Goal: Task Accomplishment & Management: Use online tool/utility

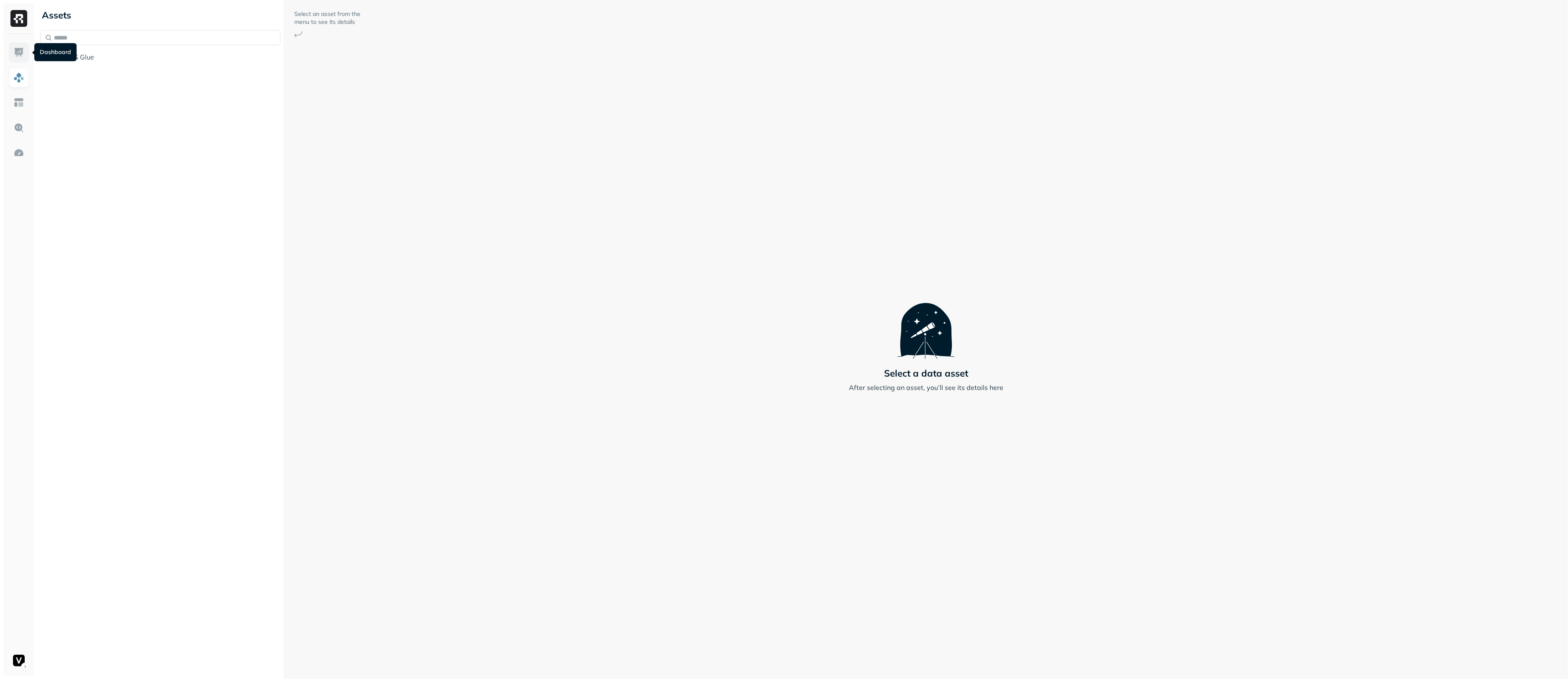
click at [19, 55] on img at bounding box center [19, 52] width 11 height 11
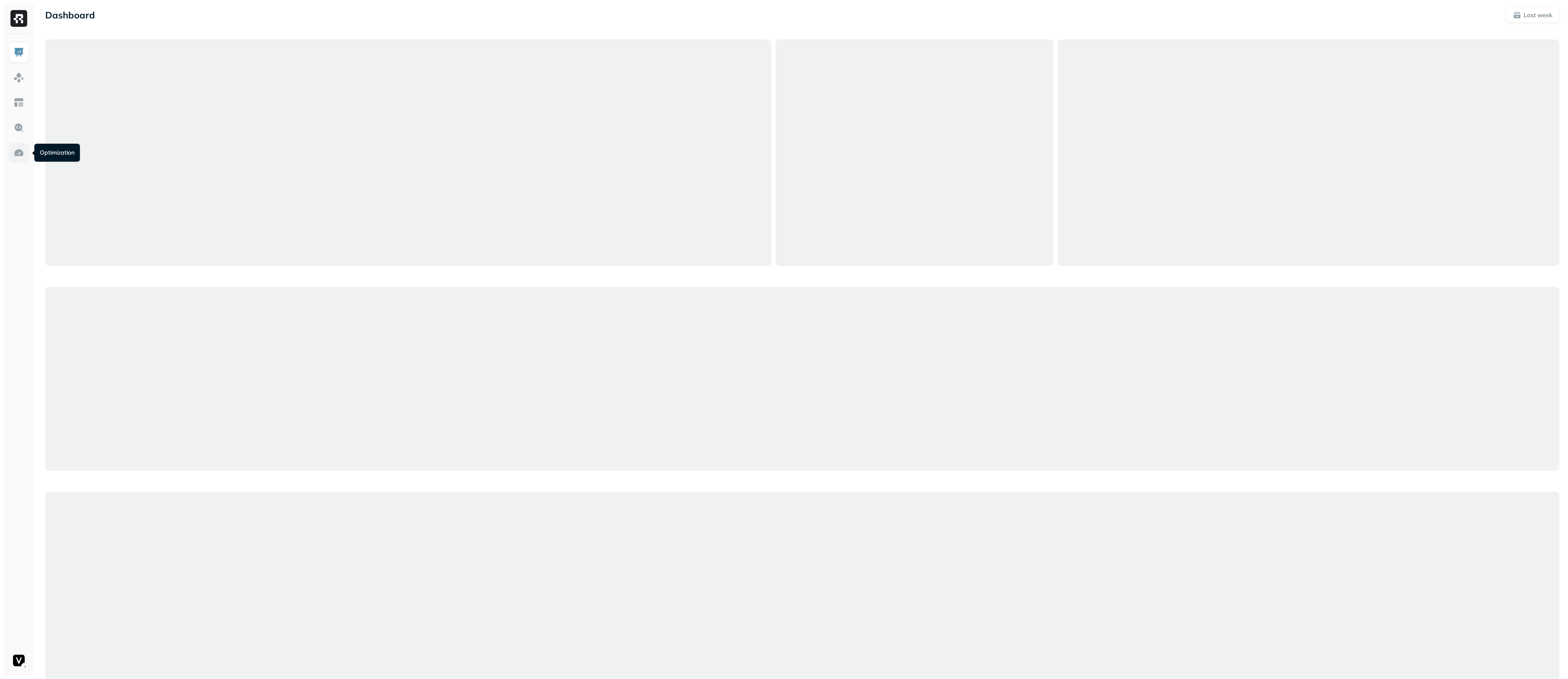
click at [20, 144] on link at bounding box center [18, 152] width 20 height 20
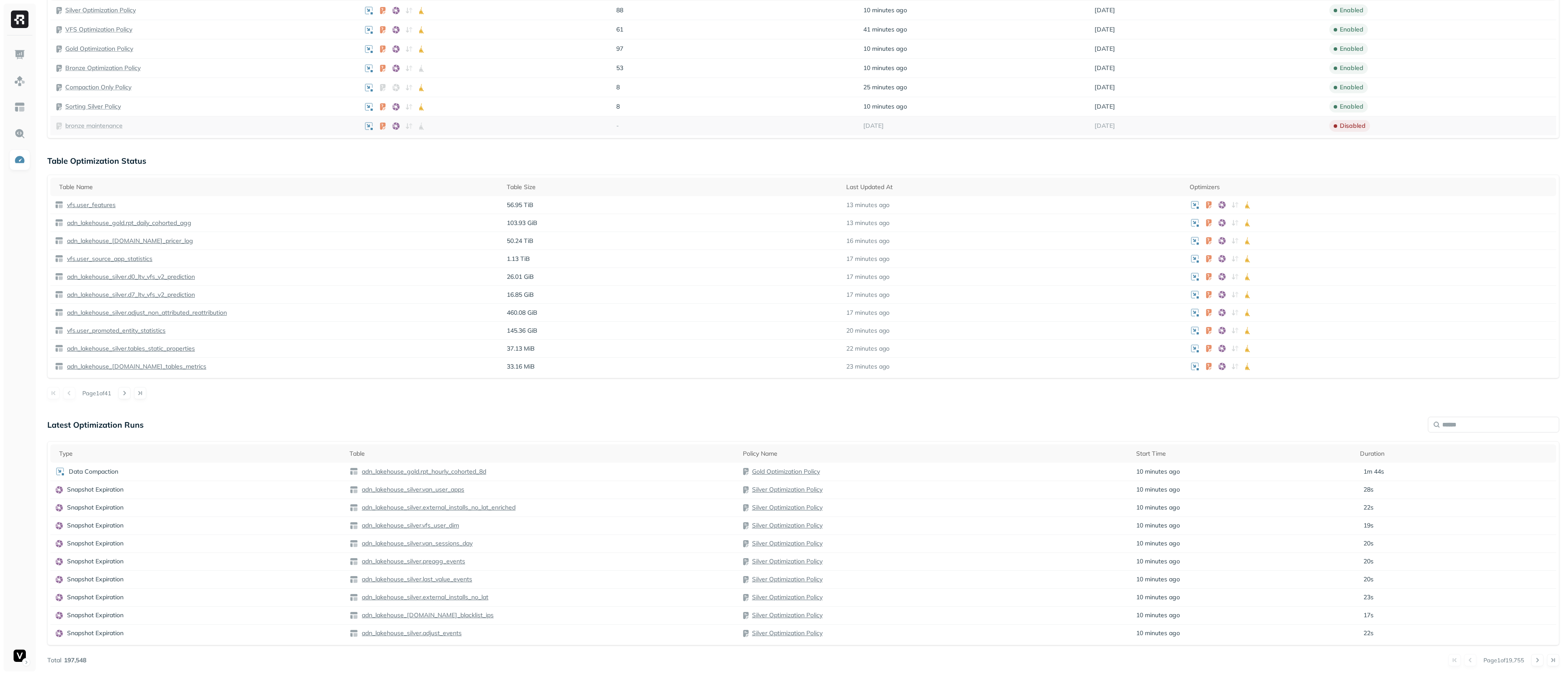
scroll to position [310, 0]
drag, startPoint x: 1363, startPoint y: 544, endPoint x: 259, endPoint y: 396, distance: 1113.9
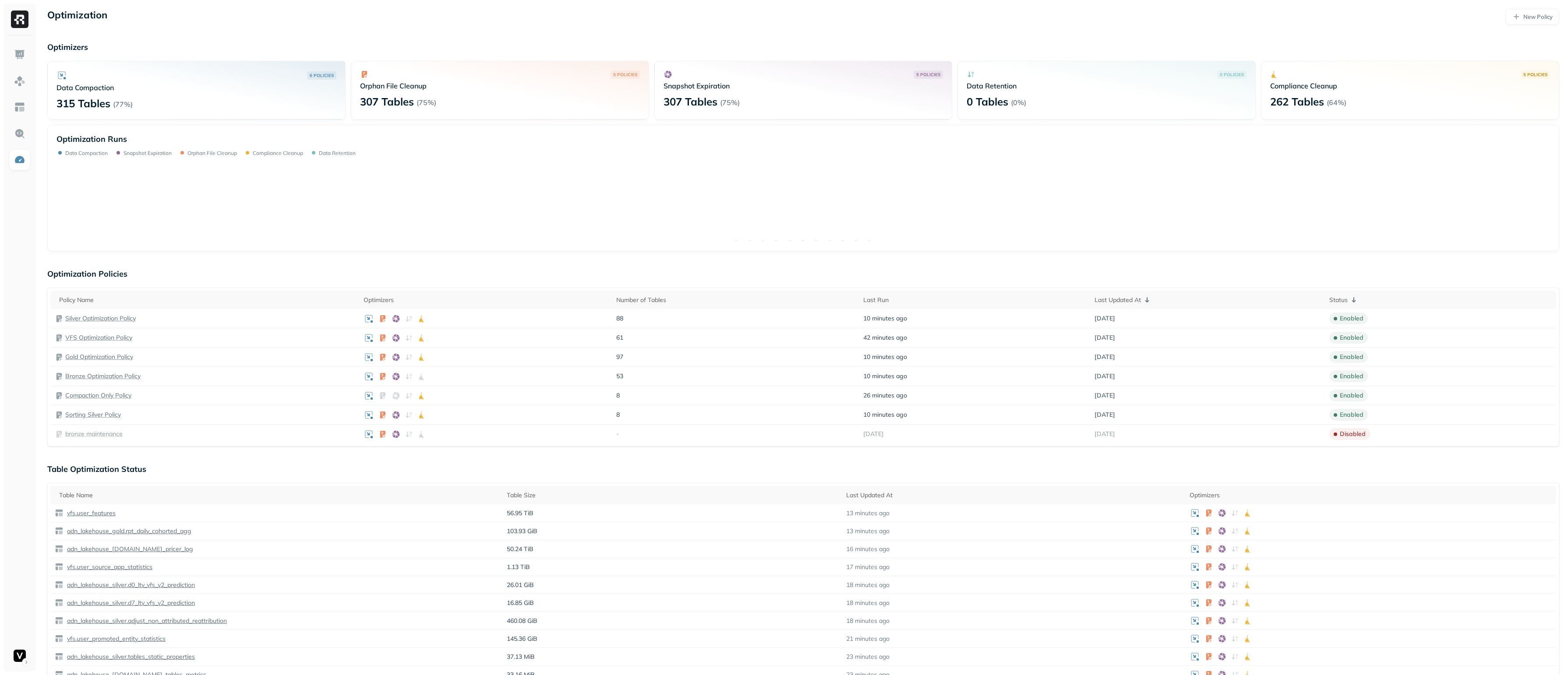
scroll to position [60, 0]
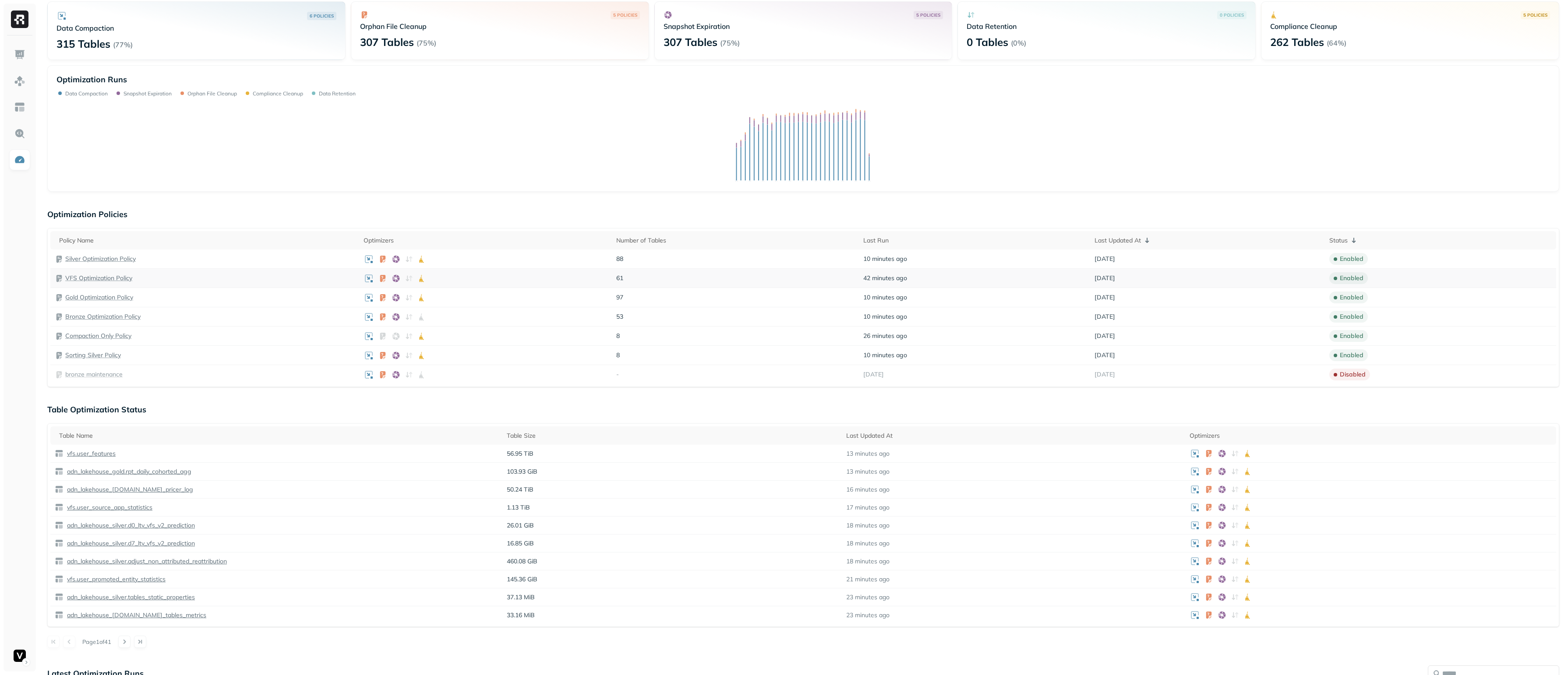
click at [90, 275] on p "VFS Optimization Policy" at bounding box center [98, 278] width 67 height 8
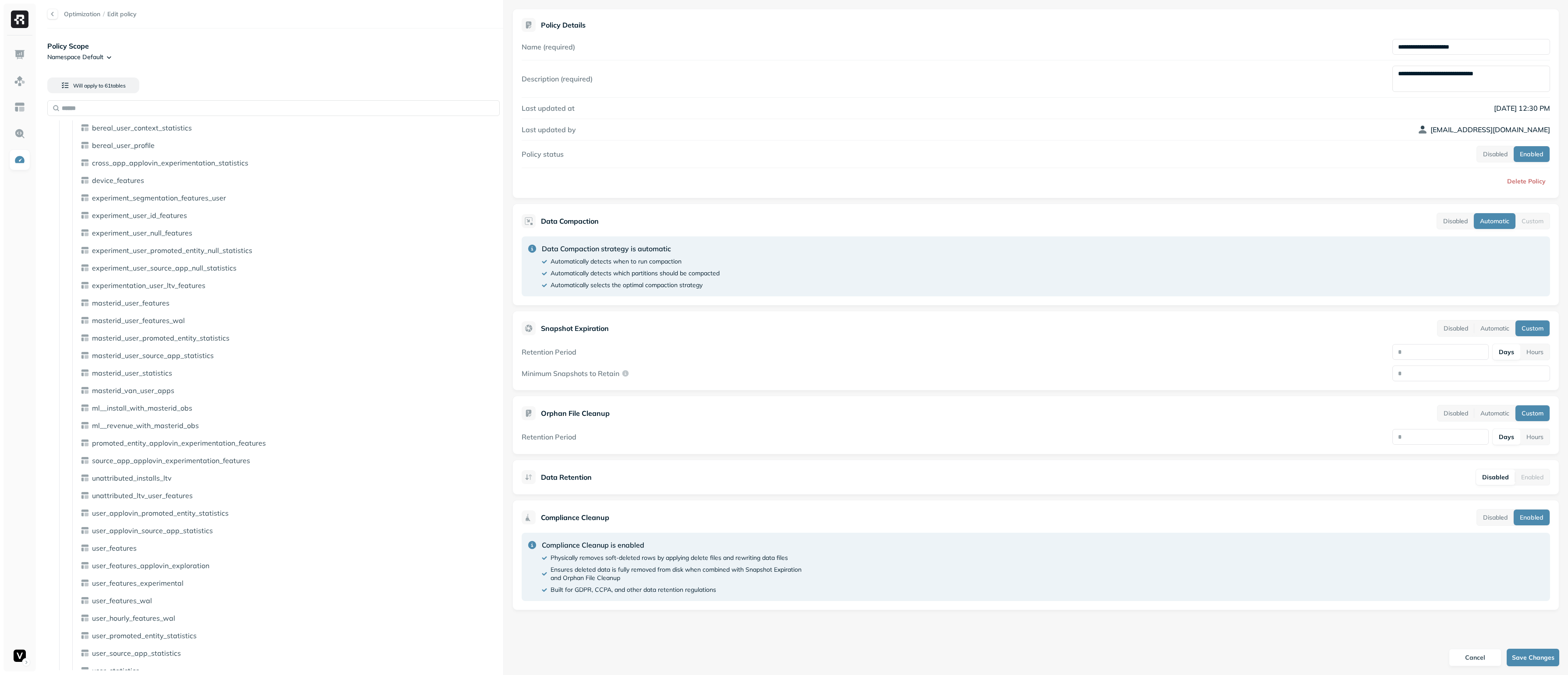
scroll to position [450, 0]
click at [154, 537] on div "user_features" at bounding box center [294, 535] width 405 height 9
click at [127, 539] on div "user_features" at bounding box center [289, 535] width 424 height 14
click at [127, 534] on span "user_features" at bounding box center [114, 535] width 45 height 9
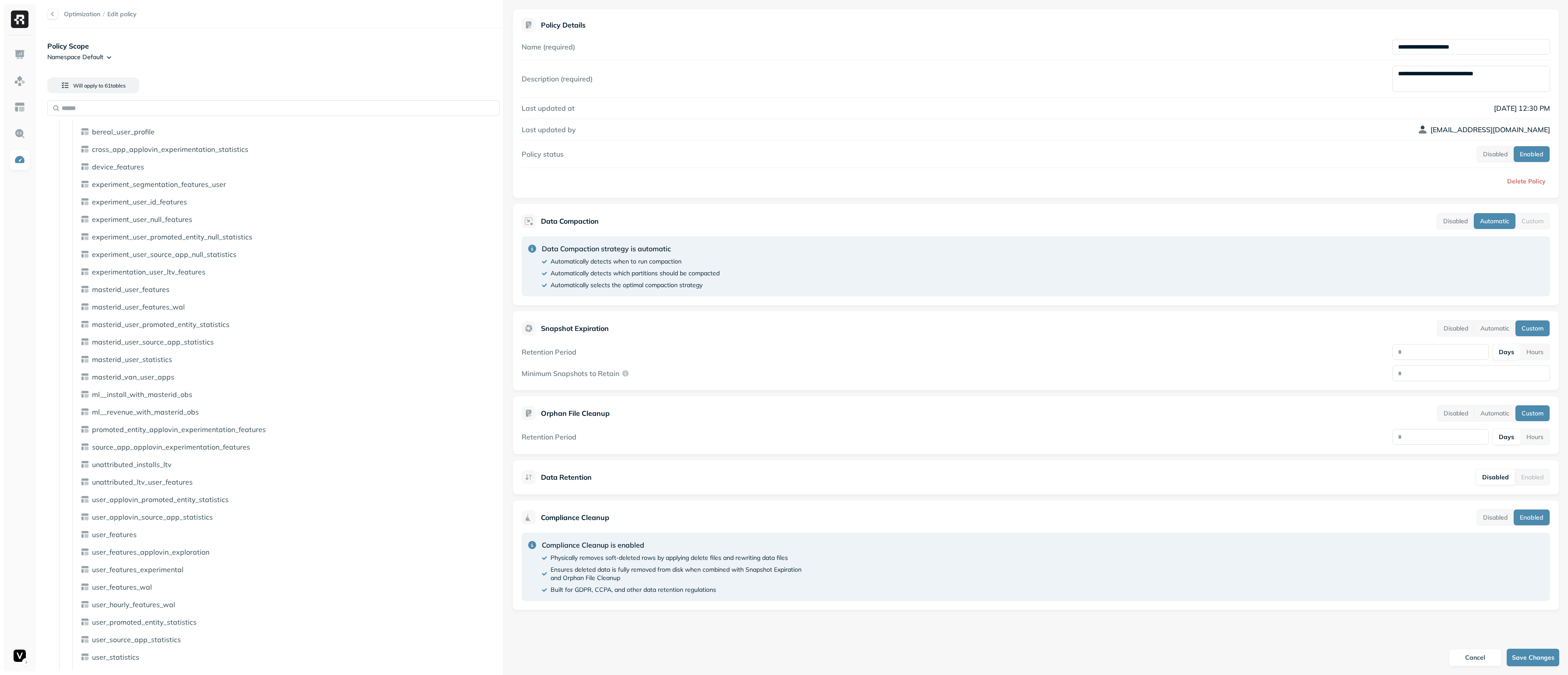
click at [683, 263] on div "Automatically detects when to run compaction" at bounding box center [631, 261] width 178 height 8
click at [820, 279] on div "Data Compaction strategy is automatic Automatically detects when to run compact…" at bounding box center [1036, 266] width 1029 height 60
